Goal: Task Accomplishment & Management: Manage account settings

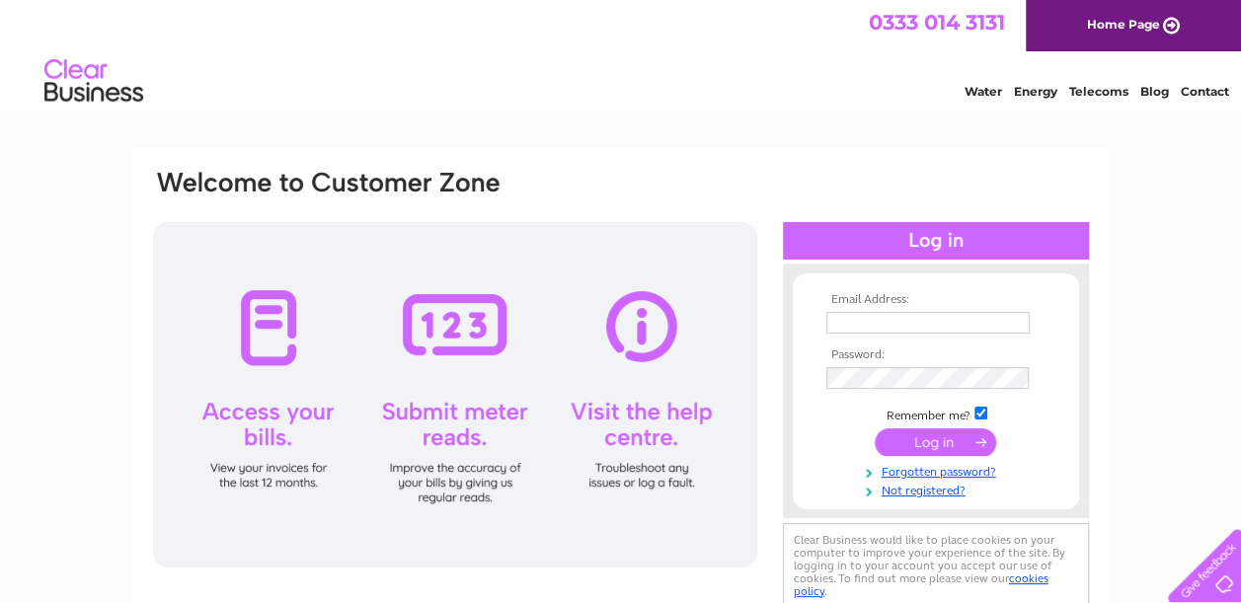
type input "erg.otb@outlook.com"
click at [940, 438] on input "submit" at bounding box center [934, 442] width 121 height 28
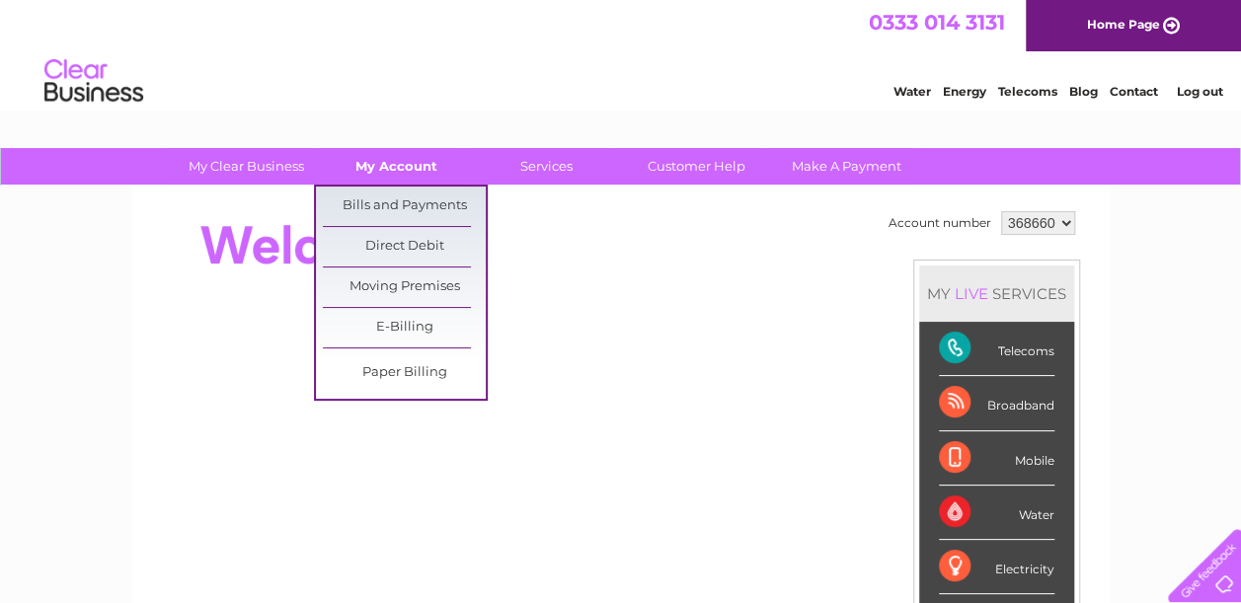
click at [418, 165] on link "My Account" at bounding box center [396, 166] width 163 height 37
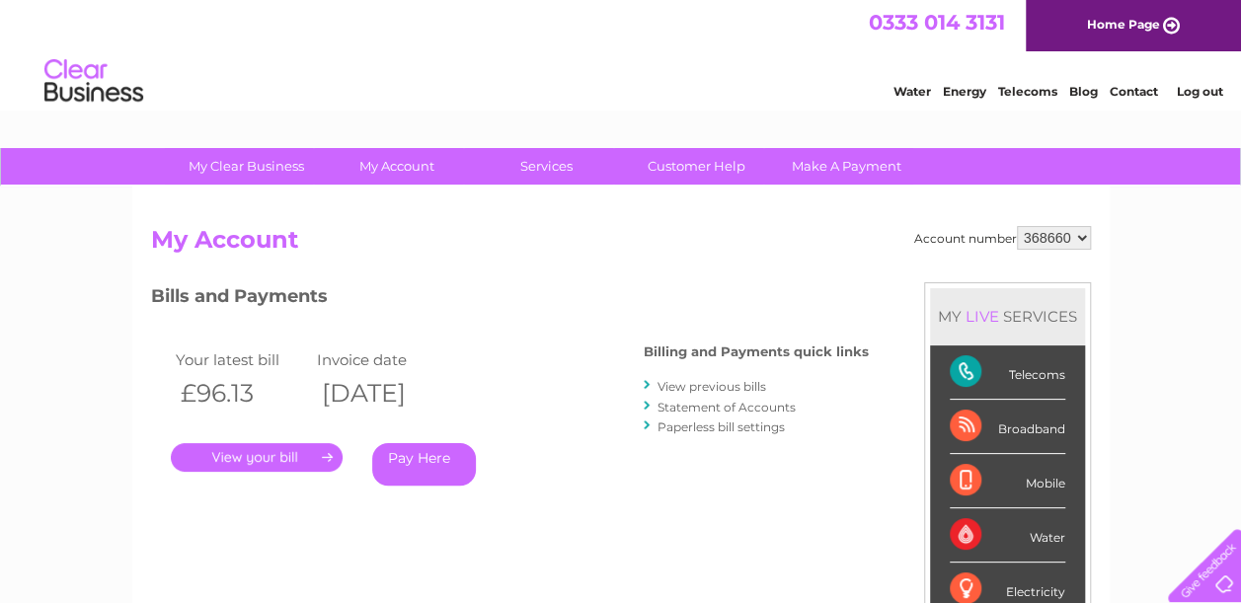
click at [413, 200] on div "Account number 368660 My Account MY LIVE SERVICES Telecoms Broadband Mobile Wat…" at bounding box center [620, 513] width 977 height 653
click at [215, 391] on th "£96.13" at bounding box center [242, 393] width 142 height 40
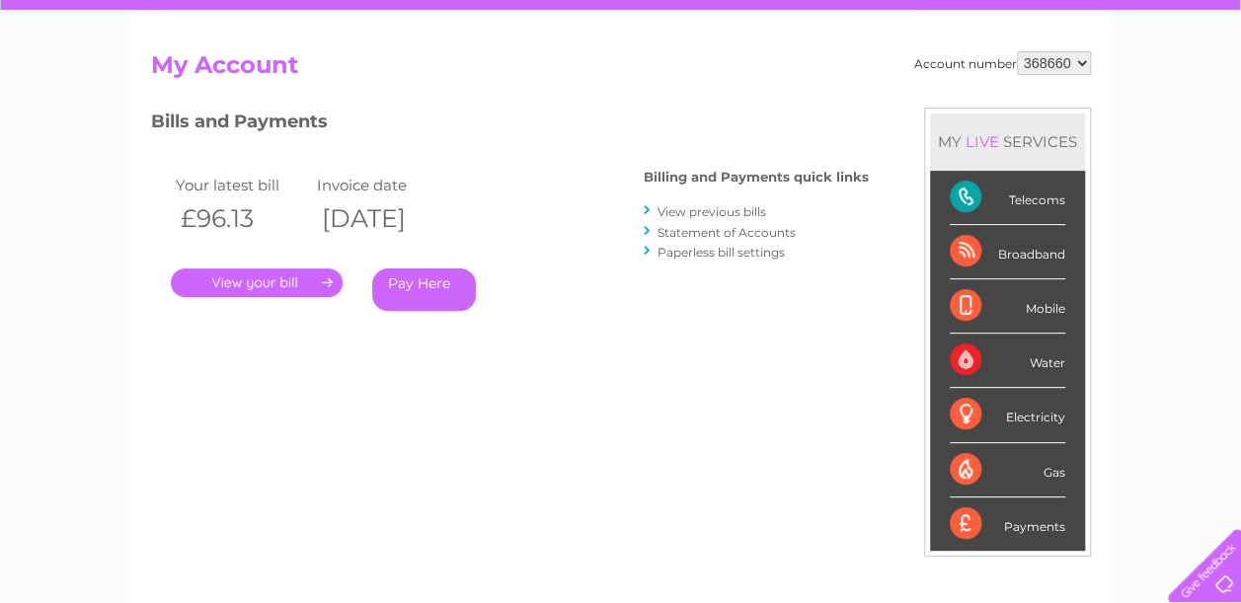
scroll to position [195, 0]
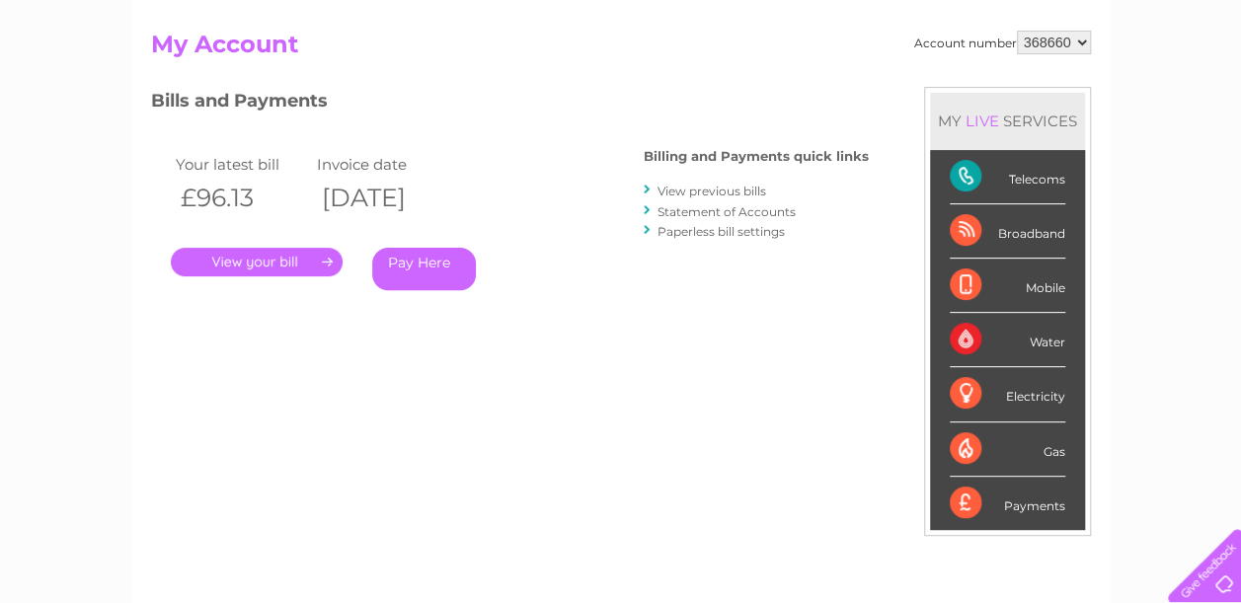
click at [699, 195] on link "View previous bills" at bounding box center [711, 191] width 109 height 15
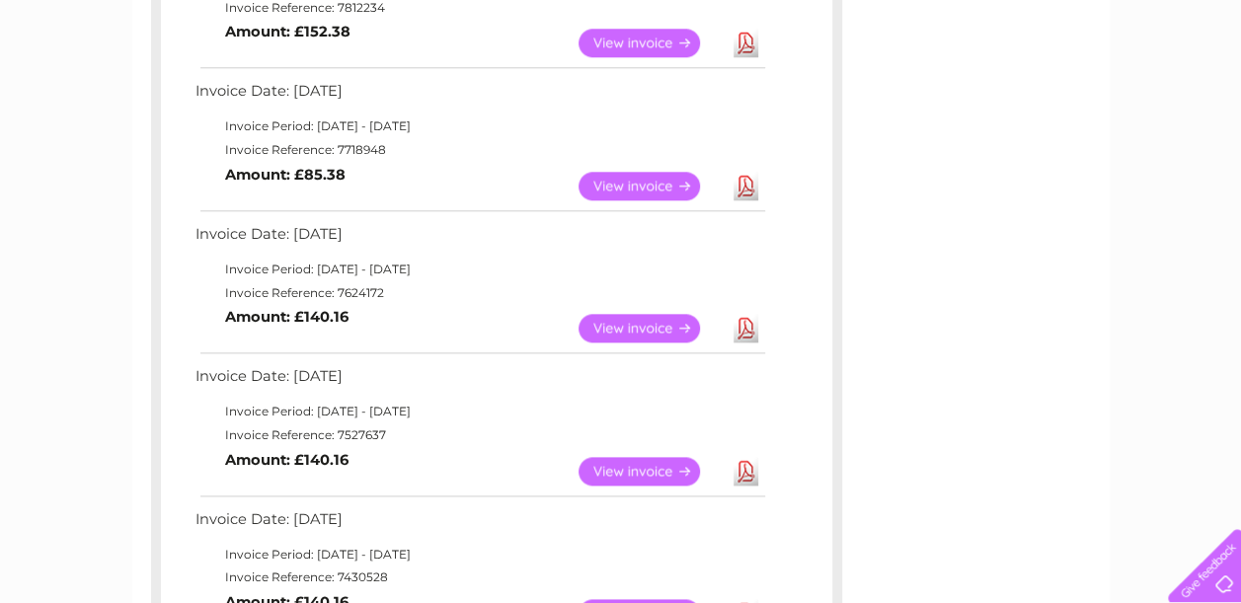
scroll to position [1012, 0]
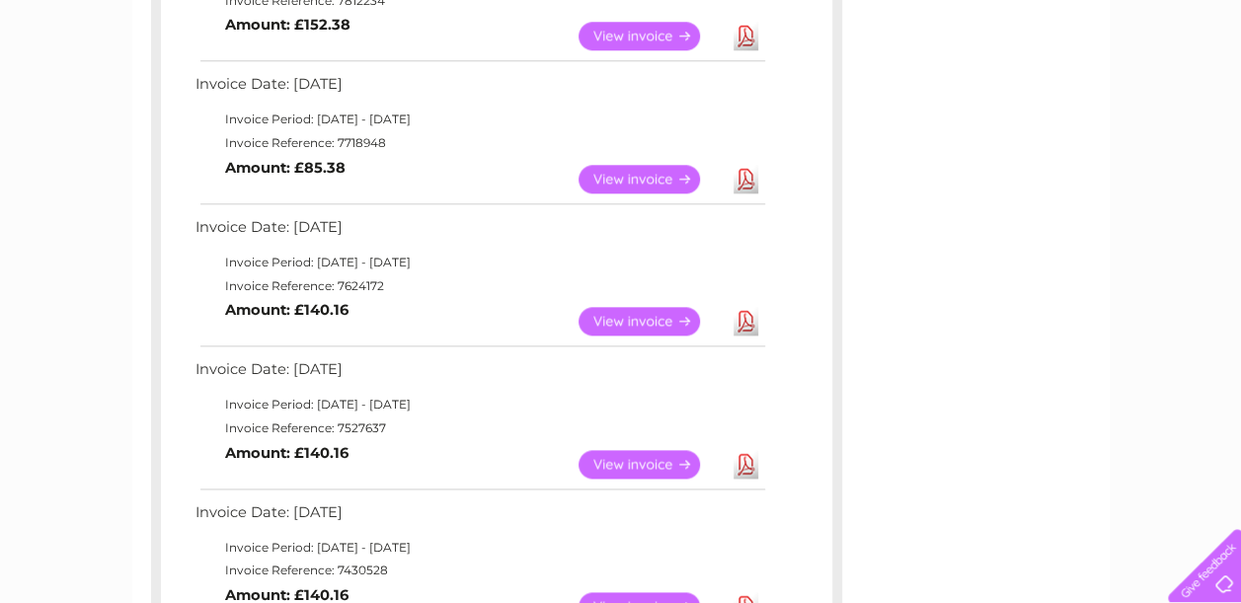
click at [656, 472] on link "View" at bounding box center [650, 464] width 145 height 29
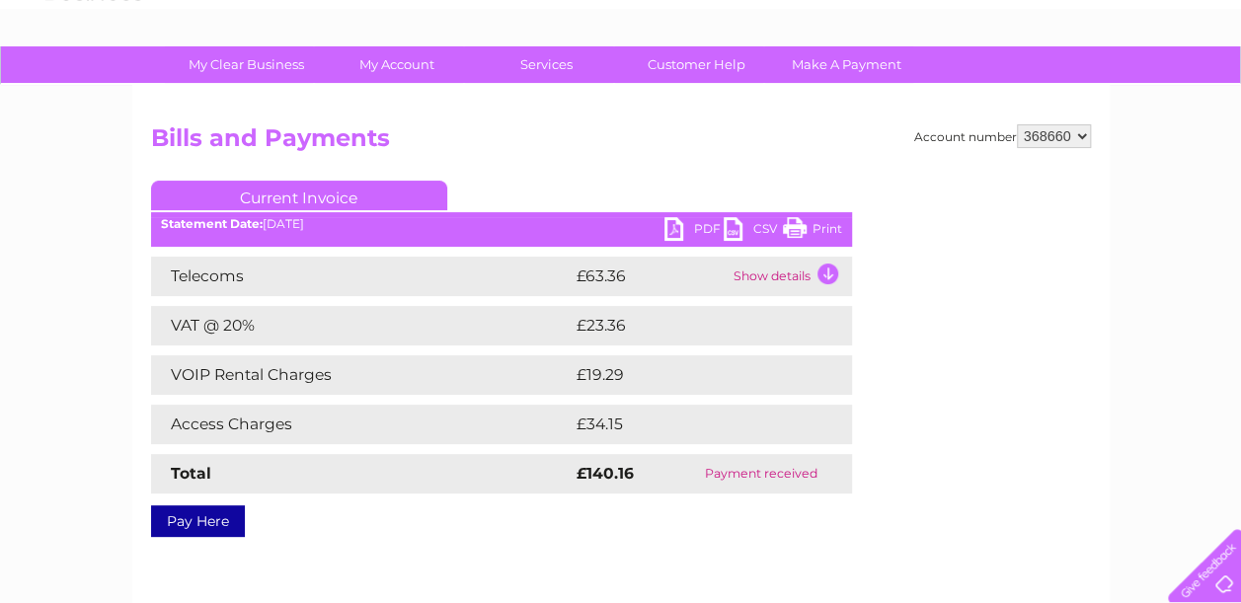
scroll to position [103, 0]
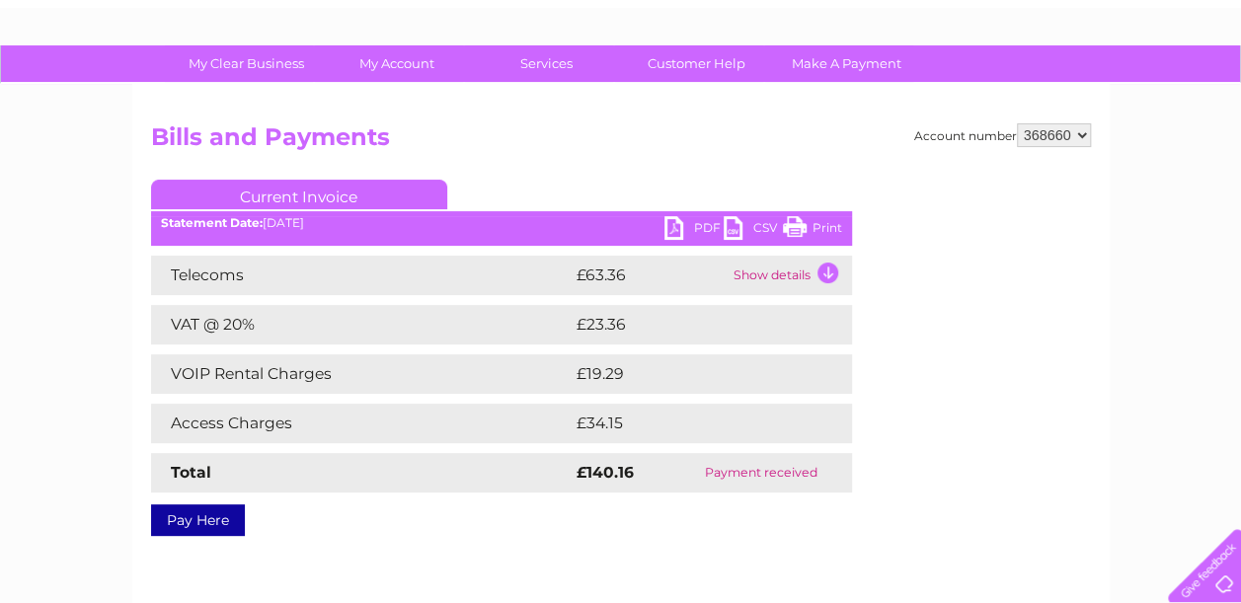
click at [795, 230] on link "Print" at bounding box center [812, 230] width 59 height 29
